Goal: Information Seeking & Learning: Find specific page/section

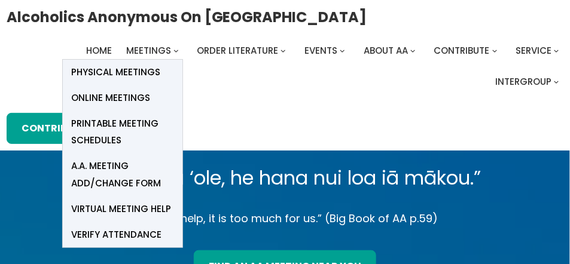
click at [111, 94] on span "Online Meetings" at bounding box center [111, 98] width 79 height 17
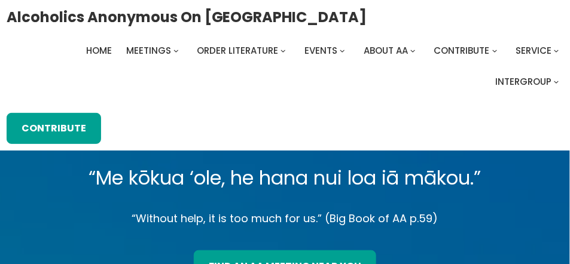
scroll to position [231, 0]
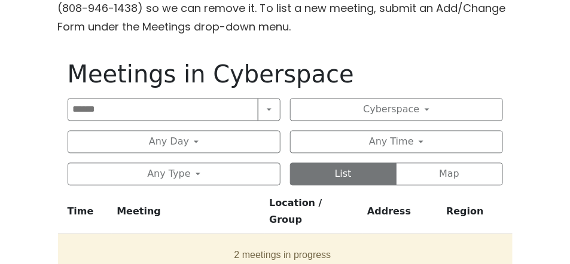
scroll to position [693, 0]
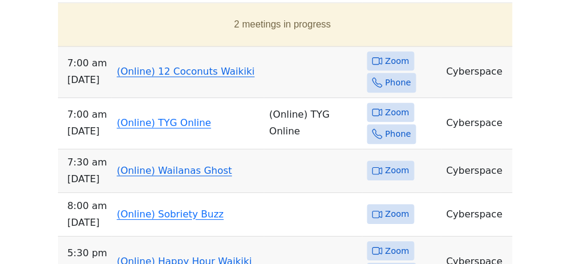
click at [186, 66] on link "(Online) 12 Coconuts Waikiki" at bounding box center [186, 71] width 138 height 11
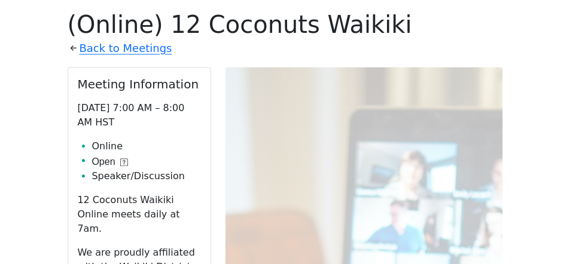
scroll to position [742, 0]
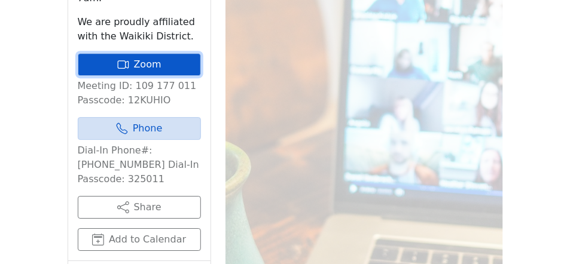
click at [123, 59] on icon at bounding box center [123, 65] width 12 height 12
